Goal: Transaction & Acquisition: Purchase product/service

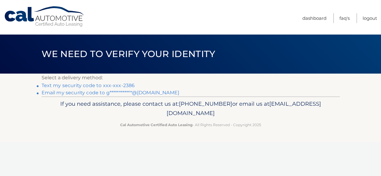
click at [76, 85] on link "Text my security code to xxx-xxx-2386" at bounding box center [88, 86] width 93 height 6
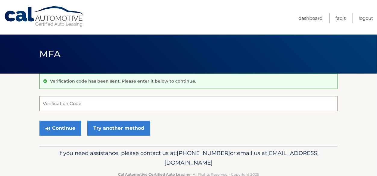
drag, startPoint x: 67, startPoint y: 107, endPoint x: 72, endPoint y: 106, distance: 5.2
click at [67, 107] on input "Verification Code" at bounding box center [188, 103] width 298 height 15
type input "652173"
click at [39, 121] on button "Continue" at bounding box center [60, 128] width 42 height 15
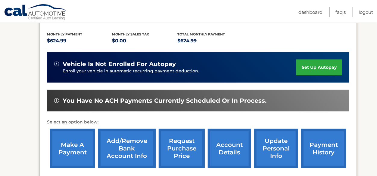
scroll to position [149, 0]
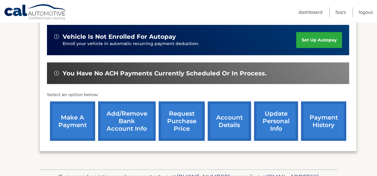
click at [76, 121] on link "make a payment" at bounding box center [72, 121] width 45 height 39
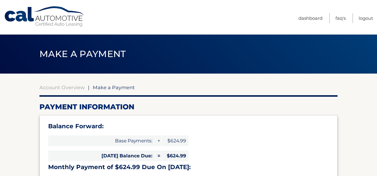
select select "ZjA5YjM4YTAtYTcxNi00NjY4LWFhOWYtYjM4MjEwN2Y0MjAz"
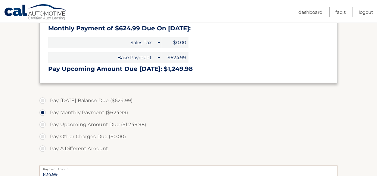
scroll to position [149, 0]
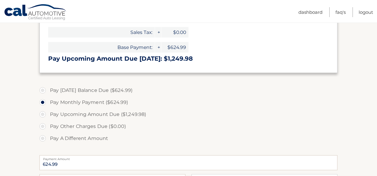
click at [38, 89] on section "Account Overview | Make a Payment Payment Information Balance Forward: Base Pay…" at bounding box center [188, 92] width 377 height 336
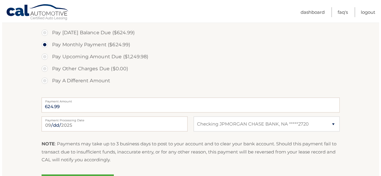
scroll to position [224, 0]
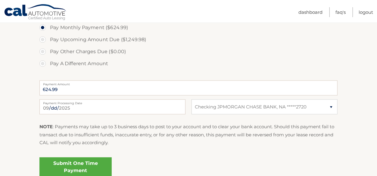
click at [74, 165] on link "Submit One Time Payment" at bounding box center [75, 167] width 72 height 19
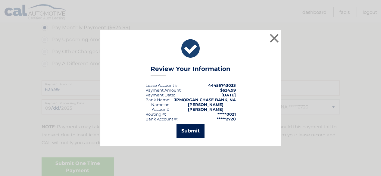
click at [202, 131] on button "Submit" at bounding box center [190, 131] width 28 height 14
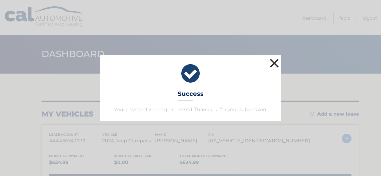
click at [274, 62] on button "×" at bounding box center [274, 63] width 12 height 12
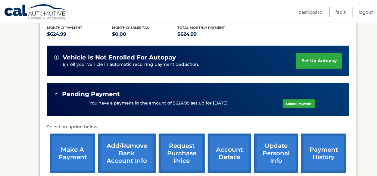
scroll to position [100, 0]
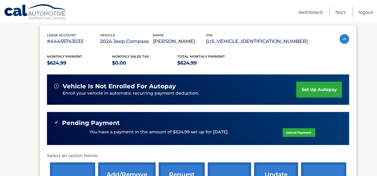
click at [366, 12] on link "Logout" at bounding box center [365, 12] width 14 height 10
